Goal: Task Accomplishment & Management: Complete application form

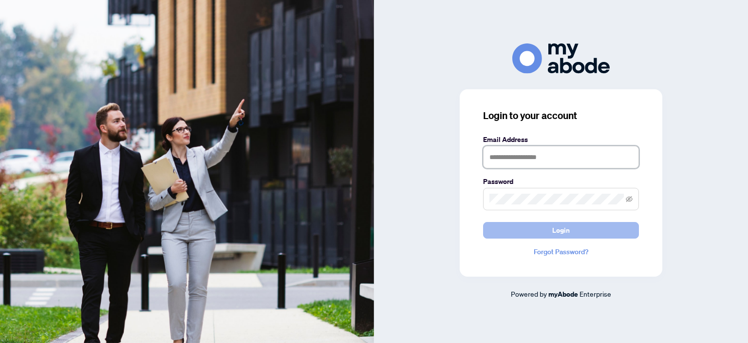
type input "**********"
click at [571, 229] on button "Login" at bounding box center [561, 230] width 156 height 17
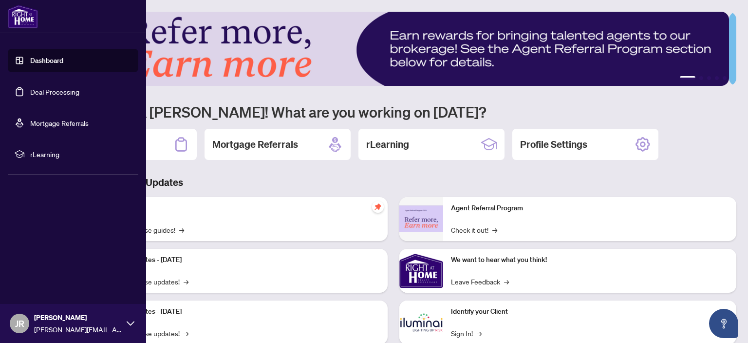
click at [53, 60] on link "Dashboard" at bounding box center [46, 60] width 33 height 9
click at [38, 93] on link "Deal Processing" at bounding box center [54, 91] width 49 height 9
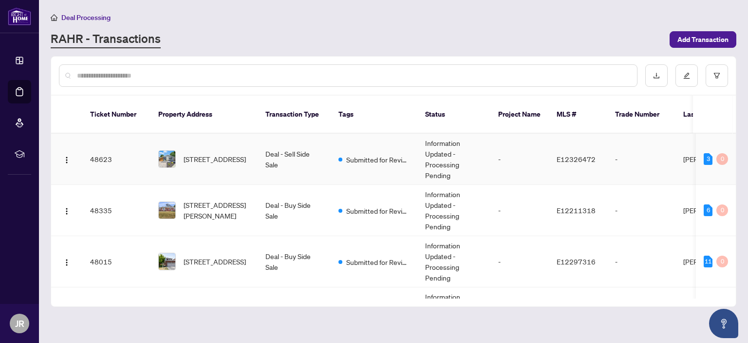
click at [211, 153] on span "[STREET_ADDRESS]" at bounding box center [215, 158] width 62 height 11
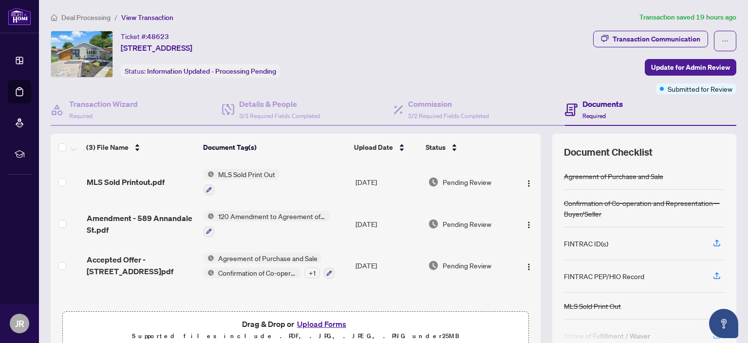
scroll to position [78, 0]
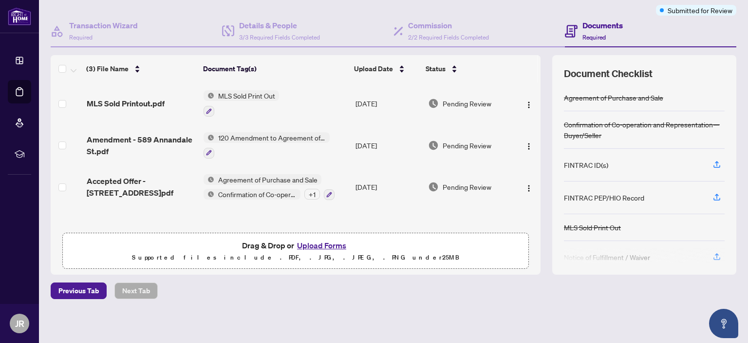
click at [315, 241] on button "Upload Forms" at bounding box center [321, 245] width 55 height 13
click at [330, 240] on button "Upload Forms" at bounding box center [321, 245] width 55 height 13
click at [317, 241] on button "Upload Forms" at bounding box center [321, 245] width 55 height 13
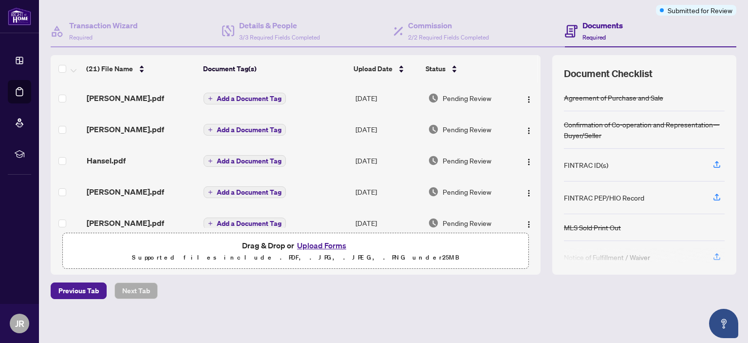
click at [320, 239] on button "Upload Forms" at bounding box center [321, 245] width 55 height 13
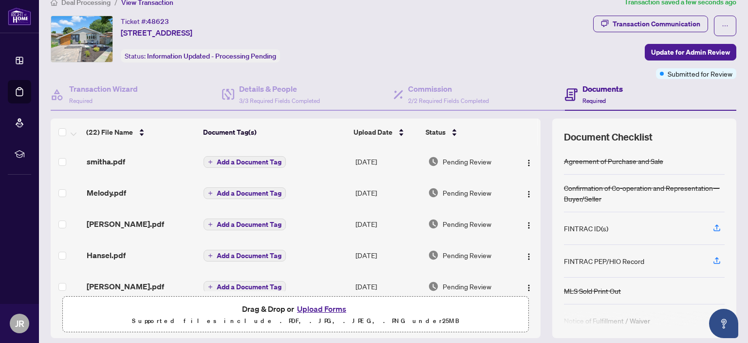
scroll to position [0, 0]
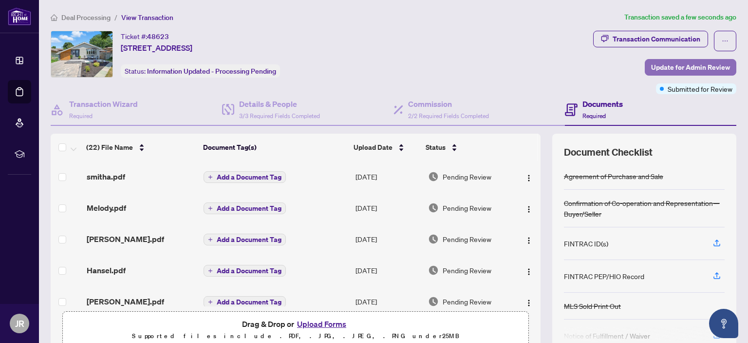
click at [675, 68] on span "Update for Admin Review" at bounding box center [690, 67] width 79 height 16
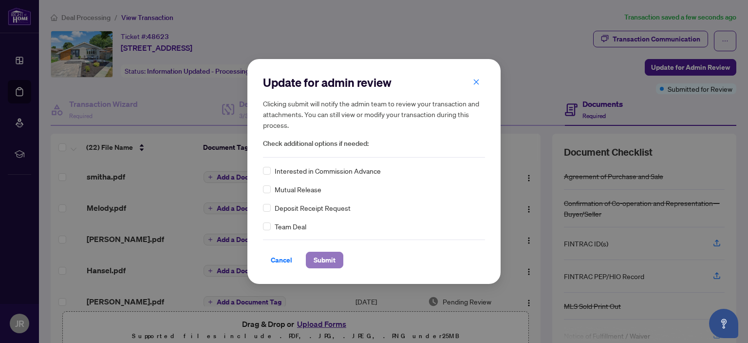
click at [317, 257] on span "Submit" at bounding box center [325, 260] width 22 height 16
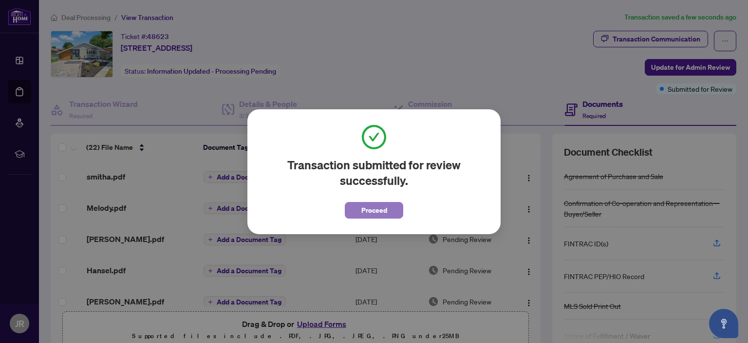
click at [372, 213] on span "Proceed" at bounding box center [375, 210] width 26 height 16
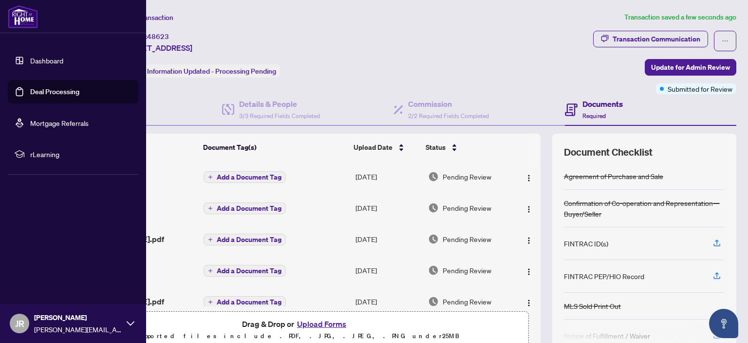
click at [30, 58] on link "Dashboard" at bounding box center [46, 60] width 33 height 9
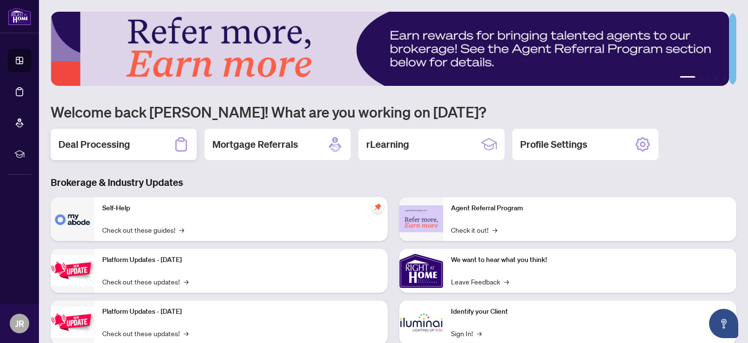
click at [105, 142] on h2 "Deal Processing" at bounding box center [94, 144] width 72 height 14
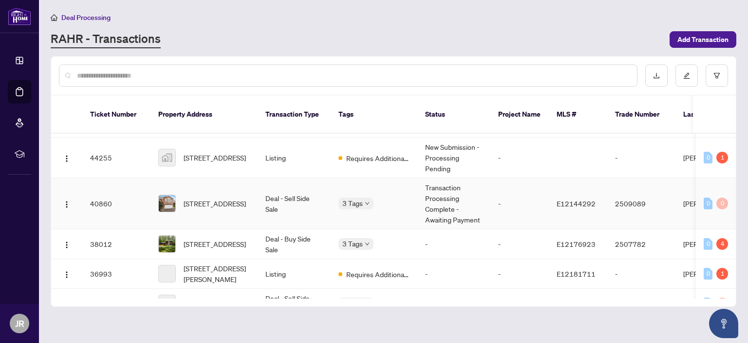
scroll to position [200, 0]
click at [195, 198] on span "[STREET_ADDRESS]" at bounding box center [215, 203] width 62 height 11
